Goal: Navigation & Orientation: Find specific page/section

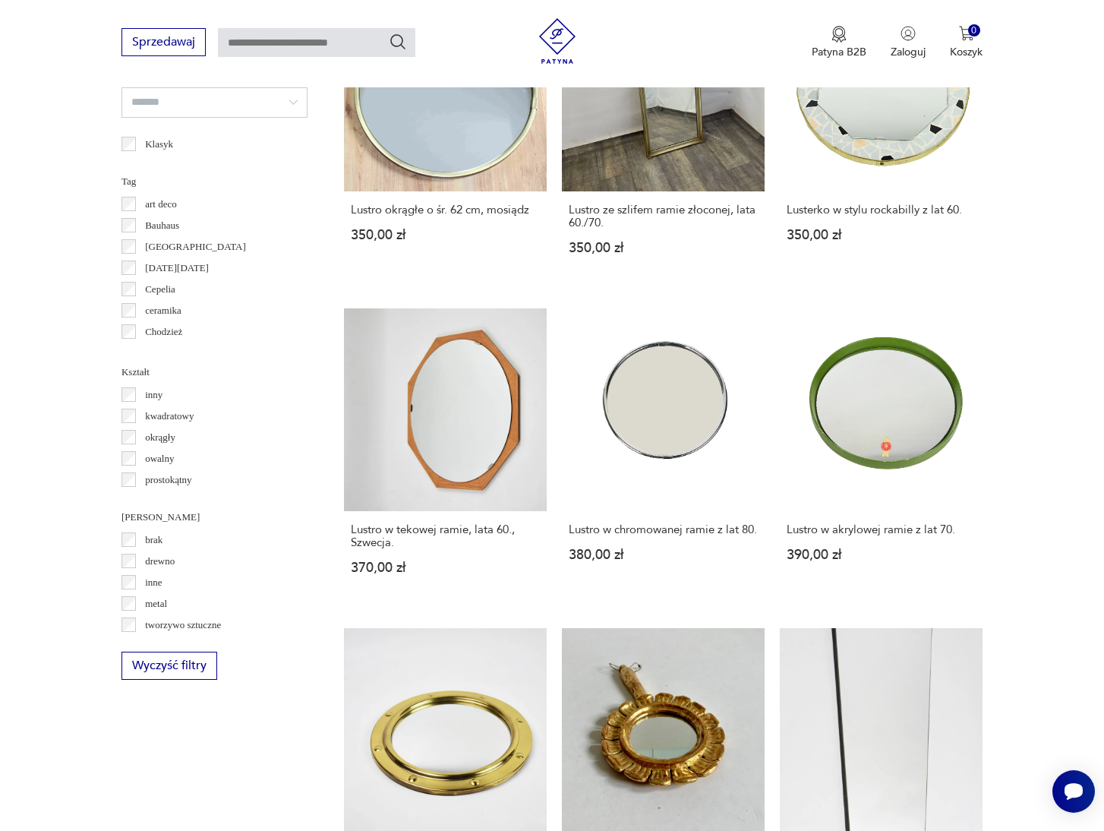
scroll to position [103, 0]
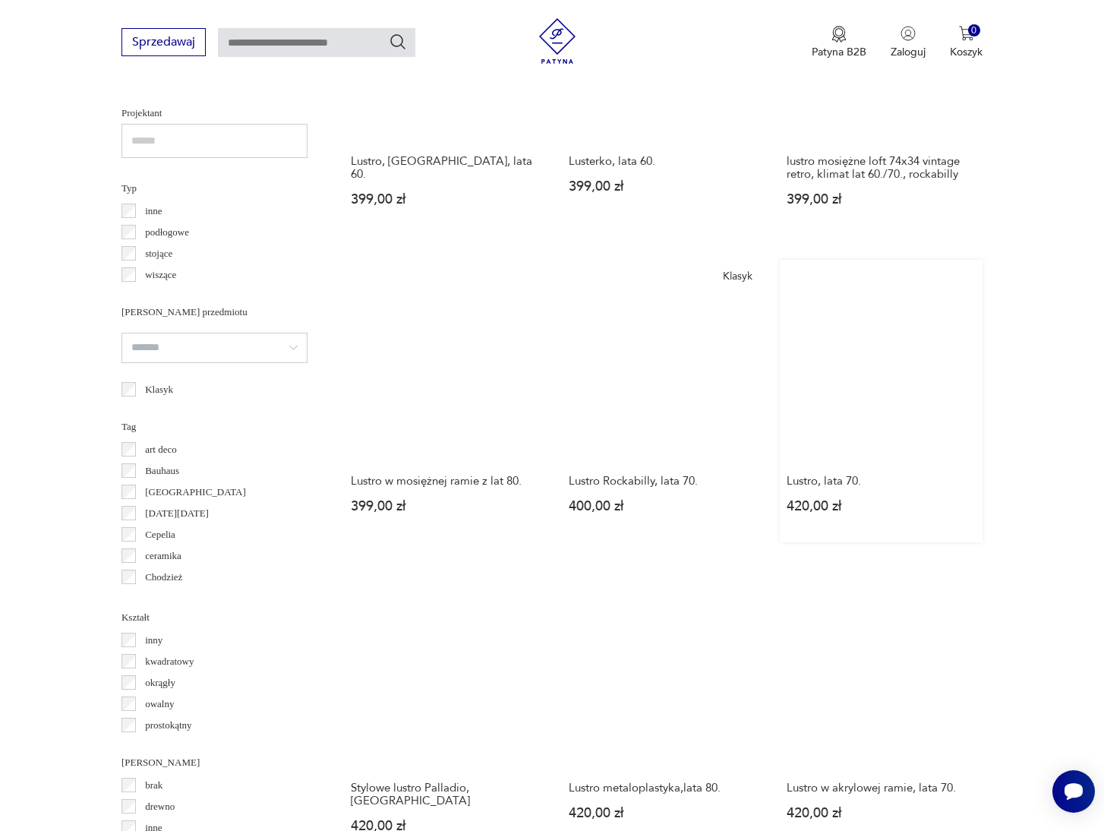
scroll to position [1272, 0]
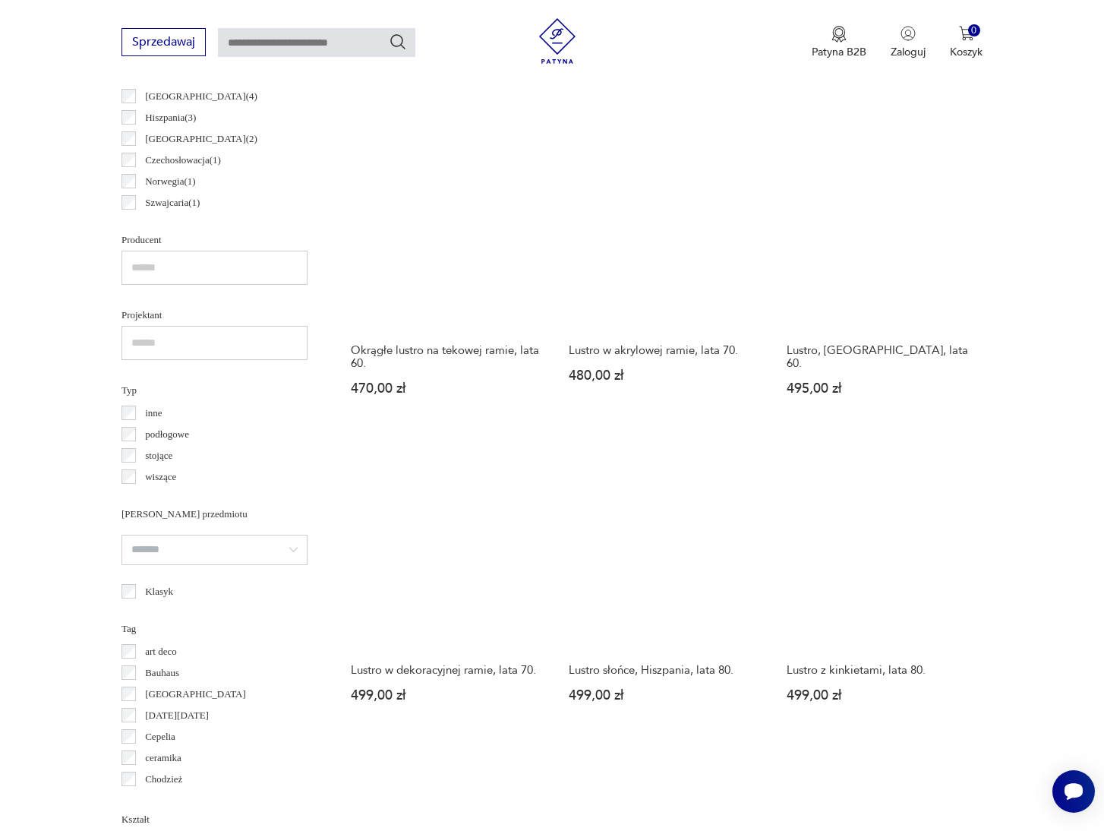
scroll to position [1308, 0]
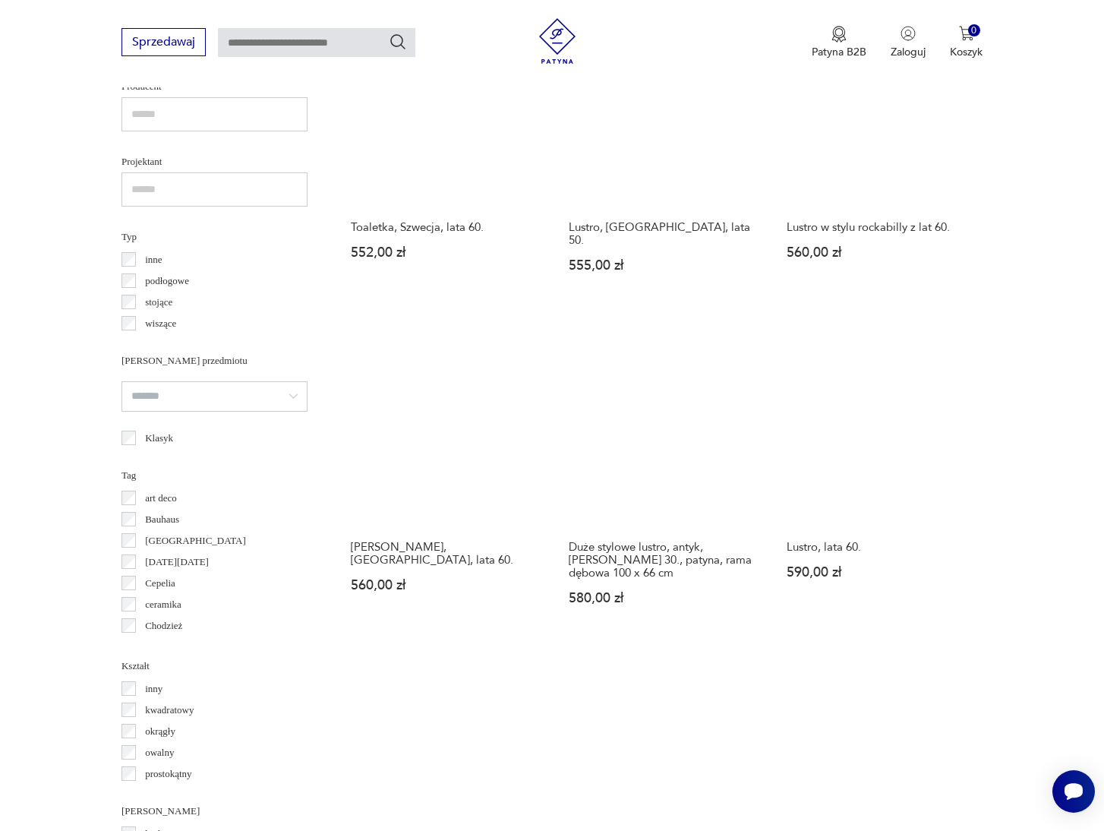
scroll to position [1091, 0]
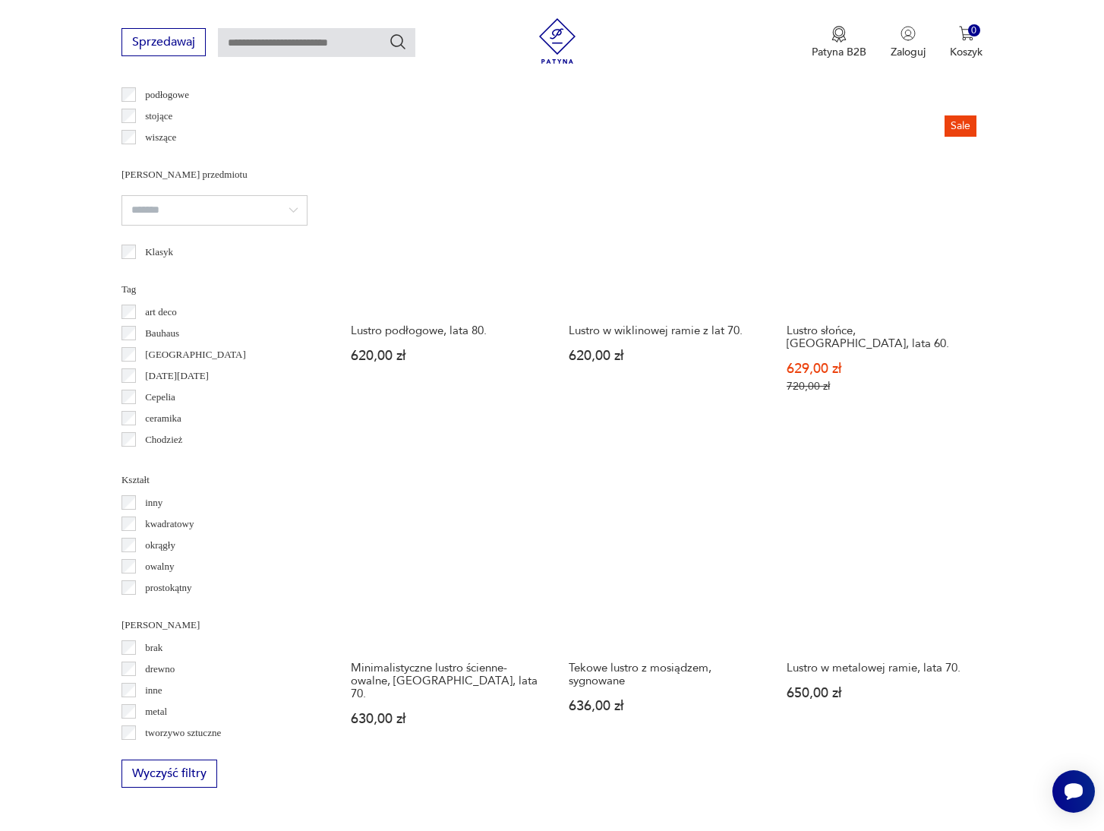
scroll to position [1542, 0]
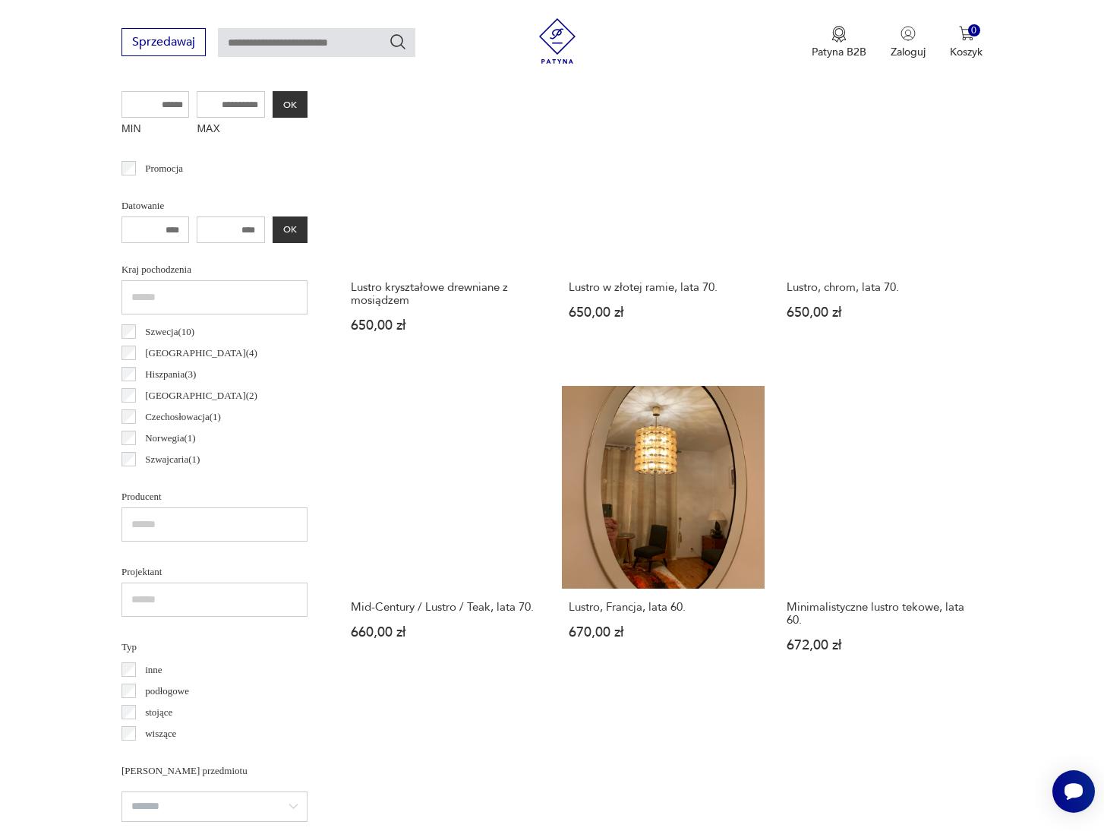
scroll to position [1090, 0]
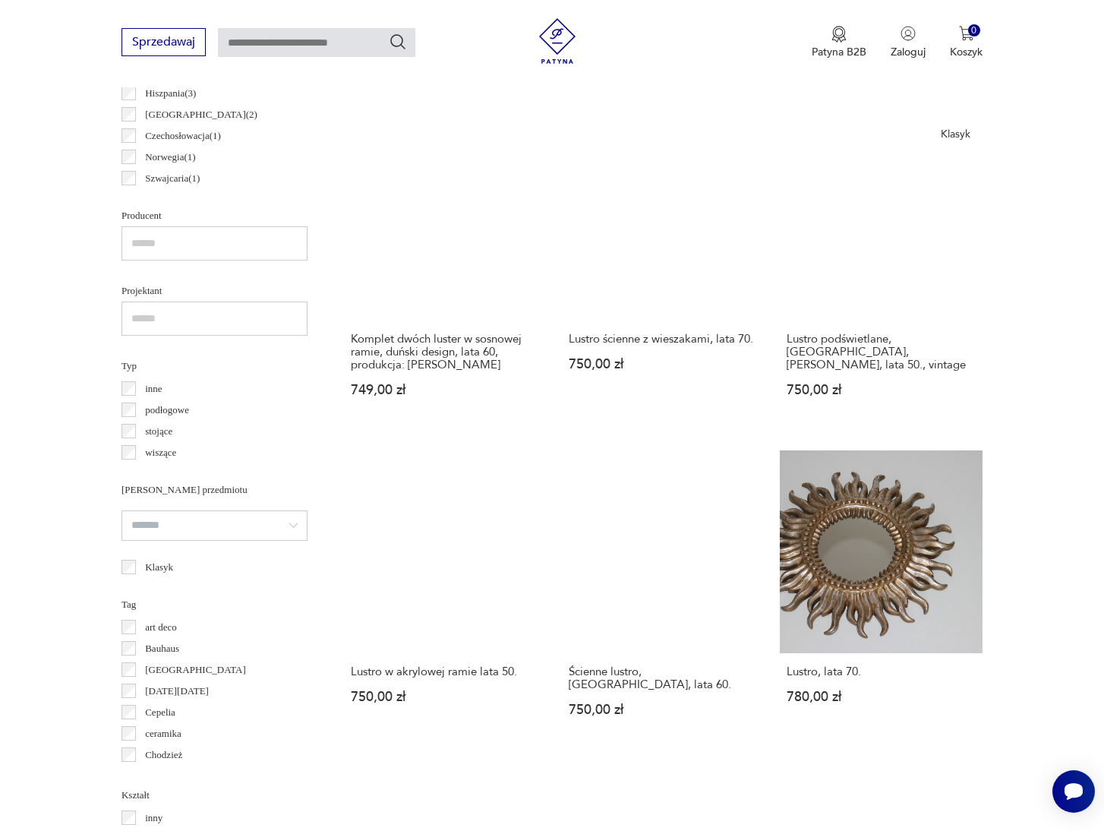
scroll to position [1234, 0]
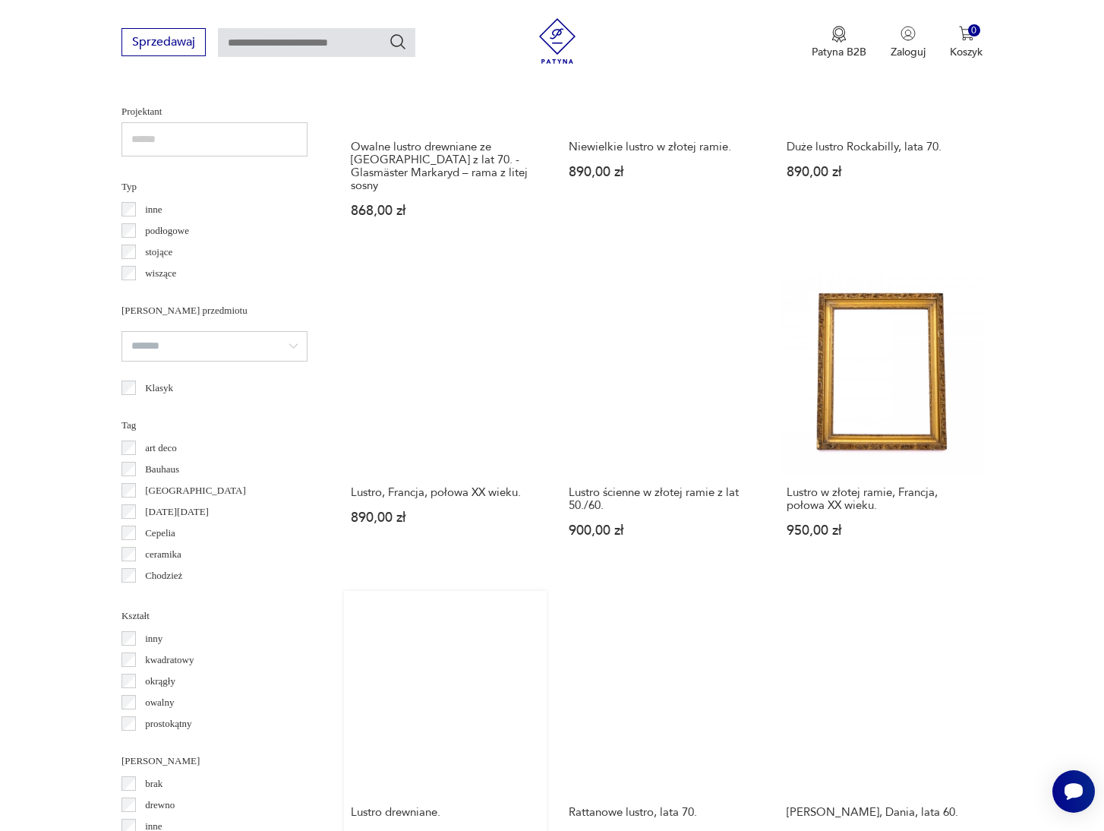
scroll to position [1375, 0]
